Goal: Task Accomplishment & Management: Use online tool/utility

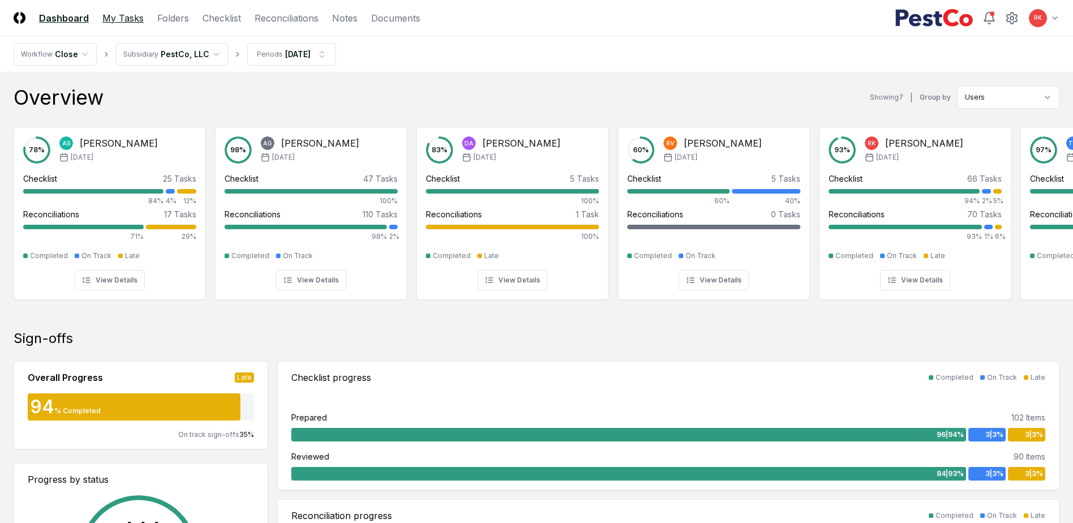
click at [117, 16] on link "My Tasks" at bounding box center [122, 18] width 41 height 14
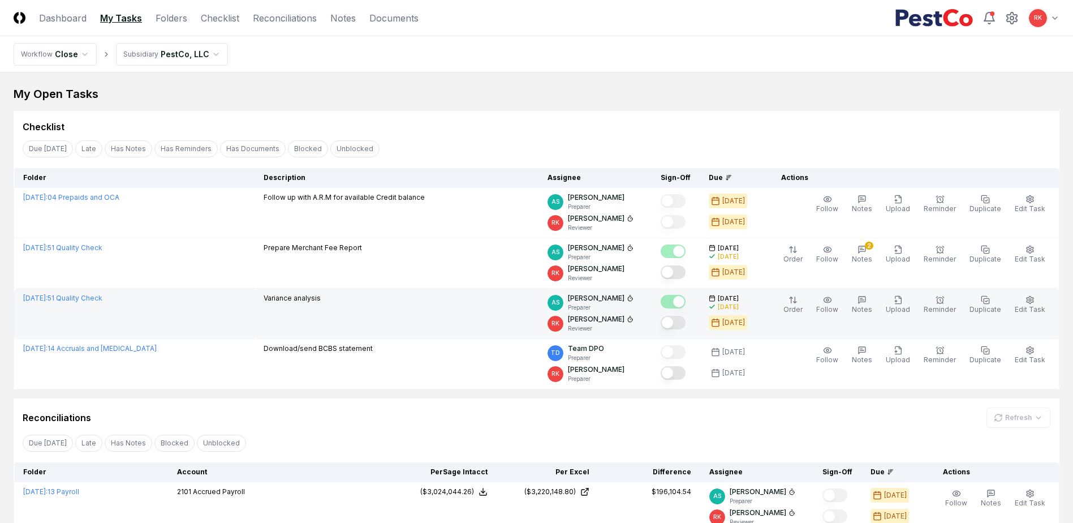
click at [674, 323] on button "Mark complete" at bounding box center [673, 323] width 25 height 14
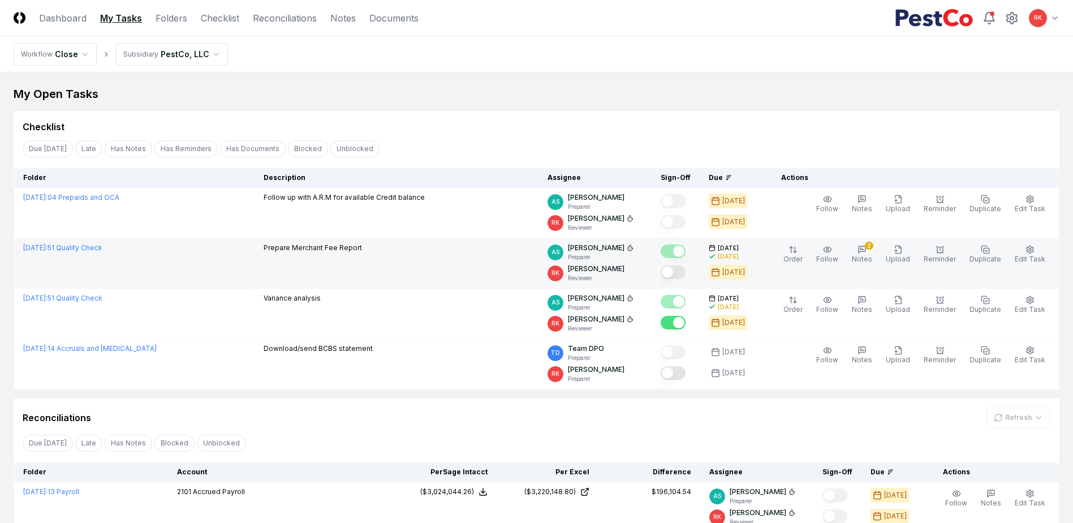
click at [680, 275] on button "Mark complete" at bounding box center [673, 272] width 25 height 14
click at [47, 22] on link "Dashboard" at bounding box center [63, 18] width 48 height 14
